Goal: Find contact information: Find contact information

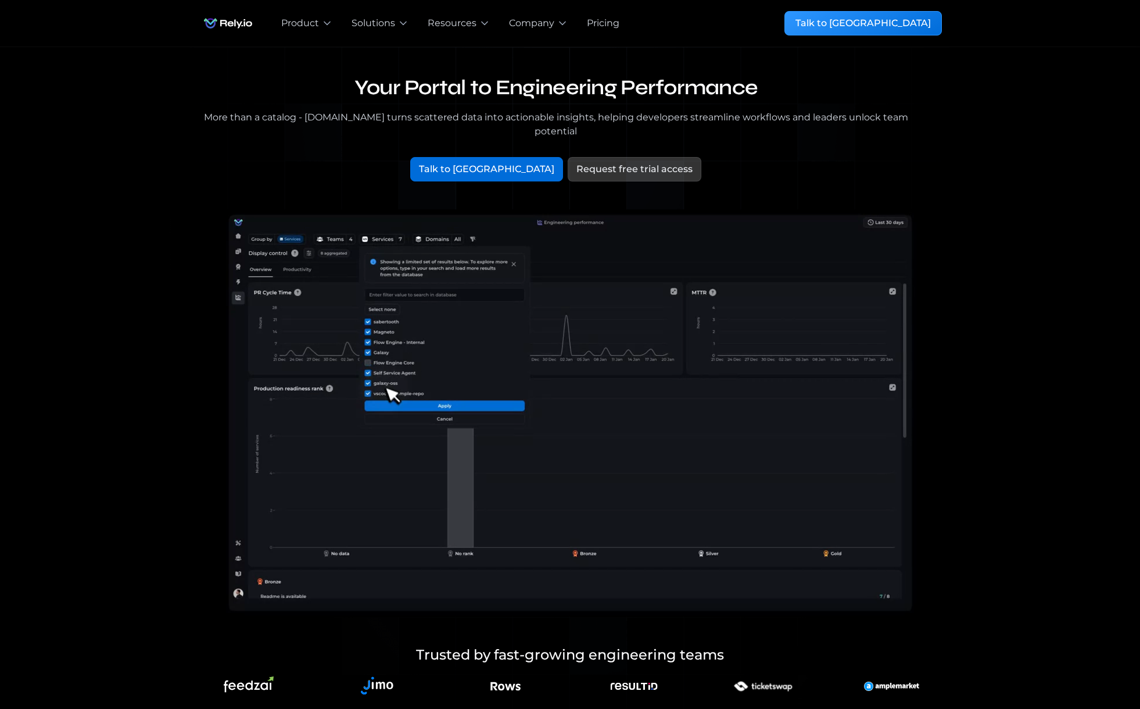
click at [600, 26] on div "Pricing" at bounding box center [603, 23] width 33 height 14
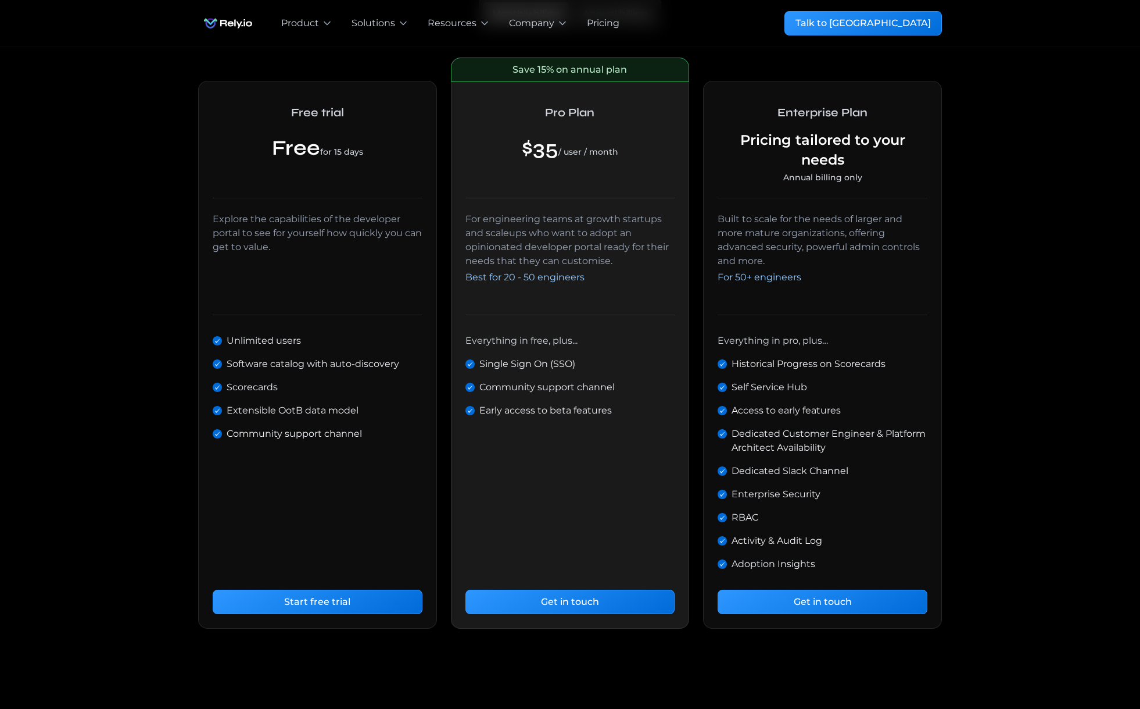
scroll to position [496, 0]
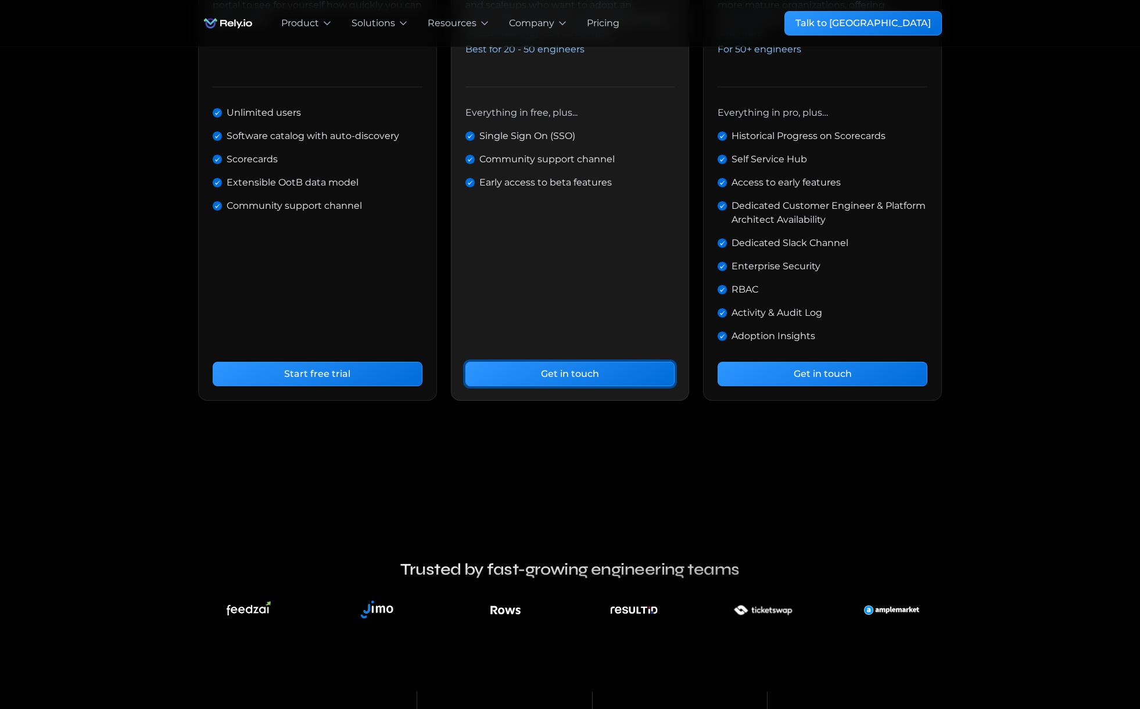
click at [555, 372] on div "Get in touch" at bounding box center [570, 374] width 58 height 14
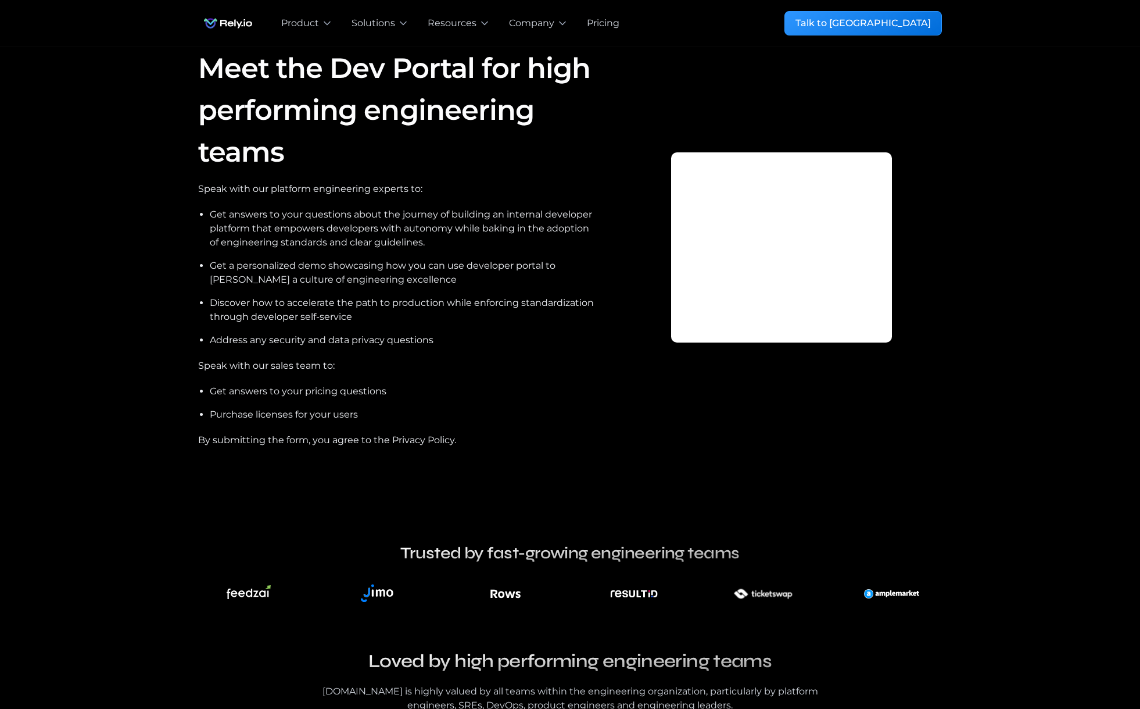
click at [781, 314] on div at bounding box center [782, 247] width 320 height 400
